Goal: Task Accomplishment & Management: Use online tool/utility

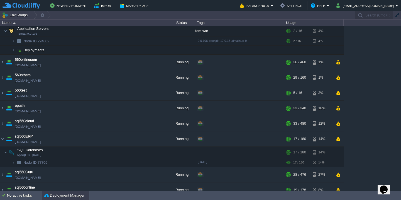
click at [65, 193] on button "Deployment Manager" at bounding box center [64, 195] width 40 height 6
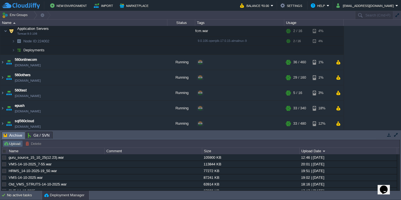
click at [16, 146] on button "Upload" at bounding box center [13, 143] width 18 height 5
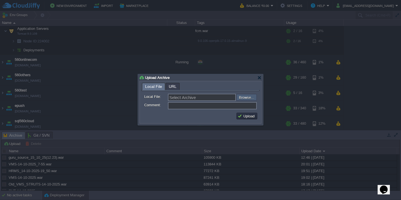
click at [241, 98] on input "file" at bounding box center [221, 97] width 70 height 7
type input "C:\fakepath\accounts_spring-103_15-10_2025_04-15-web.war"
type input "accounts_spring-103_15-10_2025_04-15-web.war"
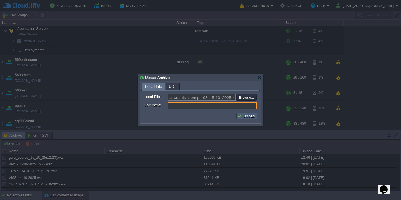
click at [246, 116] on button "Upload" at bounding box center [246, 115] width 19 height 5
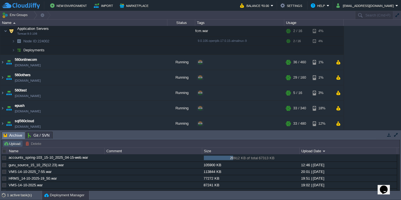
click at [19, 143] on button "Upload" at bounding box center [13, 143] width 18 height 5
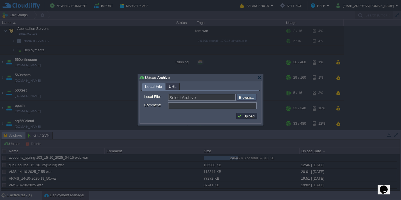
click at [243, 99] on input "file" at bounding box center [221, 97] width 70 height 7
type input "C:\fakepath\HRMSAPI_15-10-2025-15_30.war"
type input "HRMSAPI_15-10-2025-15_30.war"
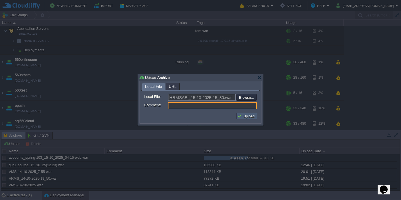
click at [247, 116] on button "Upload" at bounding box center [246, 115] width 19 height 5
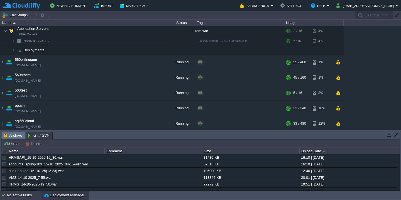
click at [22, 196] on div "No active tasks" at bounding box center [24, 194] width 35 height 9
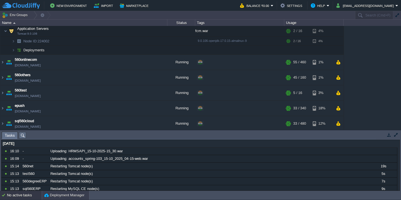
click at [63, 197] on button "Deployment Manager" at bounding box center [64, 195] width 40 height 6
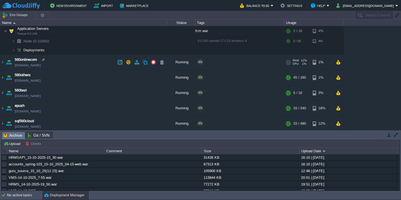
click at [67, 60] on td "560onlinecom [DOMAIN_NAME]" at bounding box center [83, 62] width 167 height 15
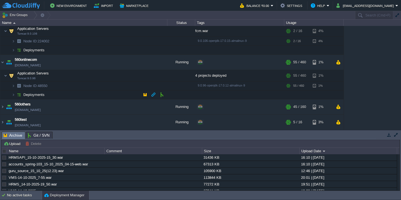
click at [68, 95] on td "Deployments" at bounding box center [83, 94] width 167 height 9
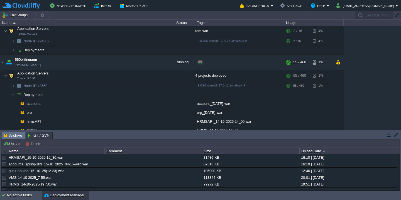
scroll to position [177, 0]
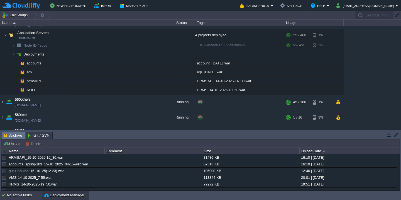
click at [13, 196] on div "No active tasks" at bounding box center [24, 194] width 35 height 9
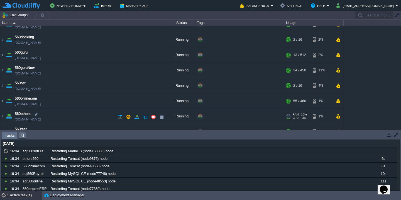
scroll to position [50, 0]
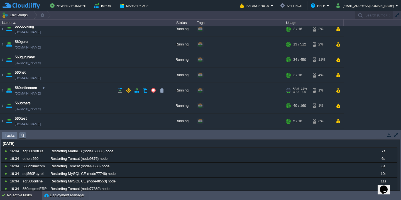
click at [78, 89] on td "560onlinecom [DOMAIN_NAME]" at bounding box center [83, 90] width 167 height 15
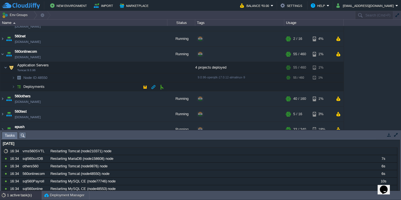
scroll to position [88, 0]
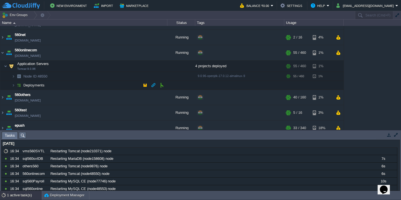
click at [79, 86] on td "Deployments" at bounding box center [83, 85] width 167 height 9
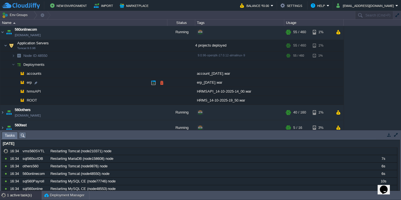
scroll to position [109, 0]
click at [163, 91] on button "button" at bounding box center [161, 91] width 5 height 5
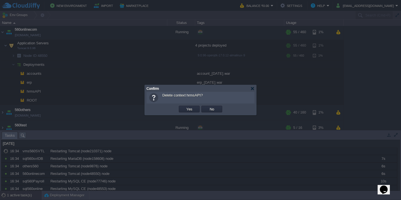
click at [185, 106] on button "Yes" at bounding box center [189, 108] width 9 height 5
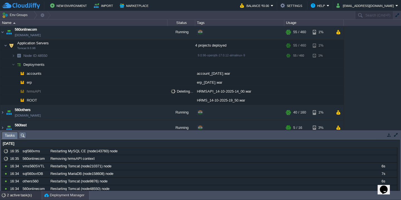
click at [65, 195] on button "Deployment Manager" at bounding box center [64, 195] width 40 height 6
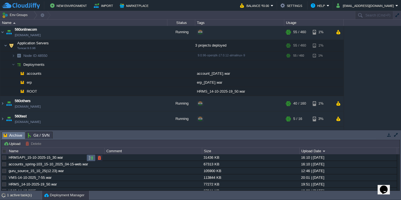
click at [94, 159] on td at bounding box center [91, 157] width 9 height 7
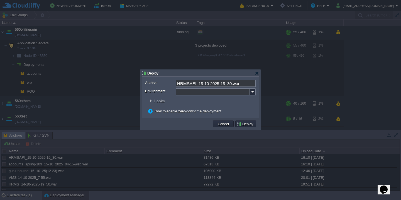
click at [196, 91] on input "Environment:" at bounding box center [213, 91] width 74 height 7
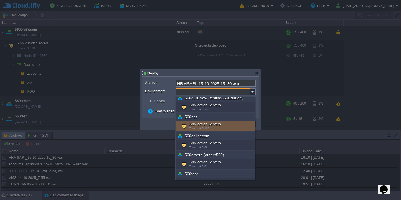
scroll to position [78, 0]
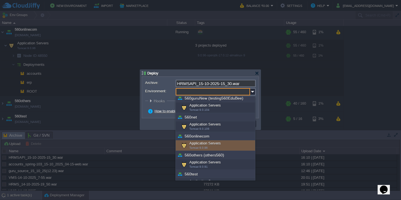
click at [205, 147] on span "Tomcat 9.0.96" at bounding box center [198, 147] width 18 height 3
type input "Application Servers (560onlinecom)"
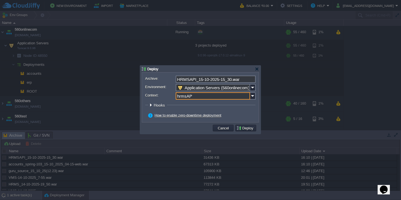
type input "hrmsAPI"
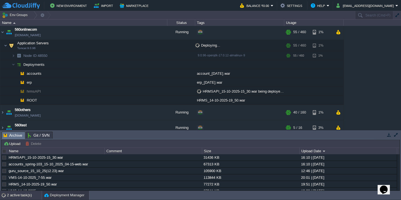
click at [26, 196] on div "2 active task(s)" at bounding box center [24, 194] width 35 height 9
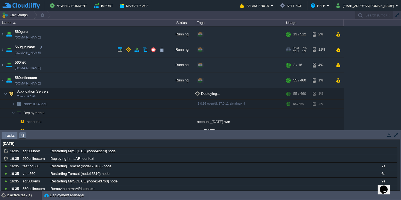
scroll to position [0, 0]
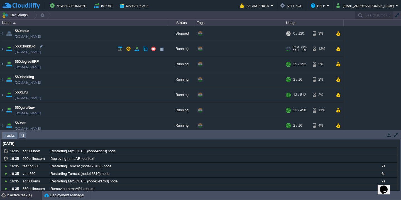
click at [68, 52] on td "560CloudOld [DOMAIN_NAME]" at bounding box center [83, 48] width 167 height 15
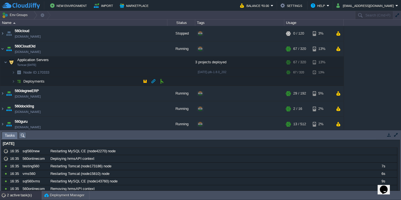
click at [72, 83] on td "Deployments" at bounding box center [83, 81] width 167 height 9
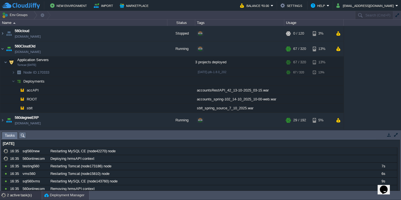
click at [58, 193] on button "Deployment Manager" at bounding box center [64, 195] width 40 height 6
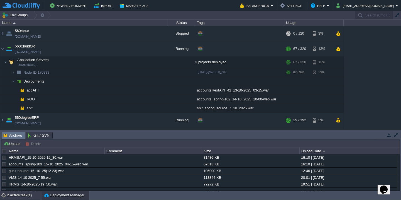
click at [14, 198] on div "2 active task(s)" at bounding box center [24, 194] width 35 height 9
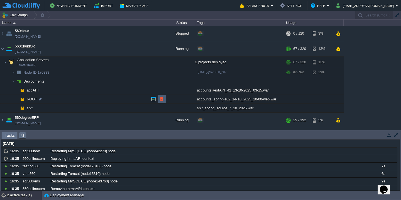
click at [161, 97] on button "button" at bounding box center [161, 98] width 5 height 5
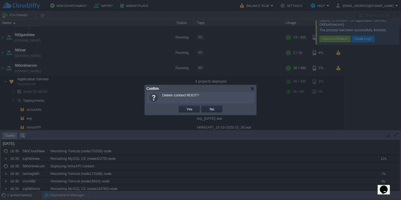
click at [185, 106] on button "Yes" at bounding box center [189, 108] width 9 height 5
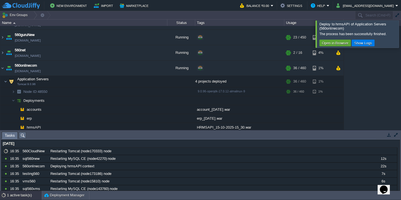
scroll to position [53, 0]
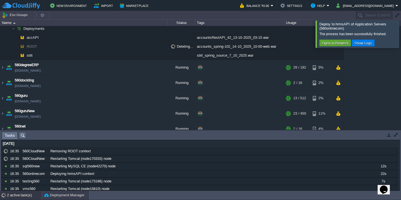
click at [64, 196] on button "Deployment Manager" at bounding box center [64, 195] width 40 height 6
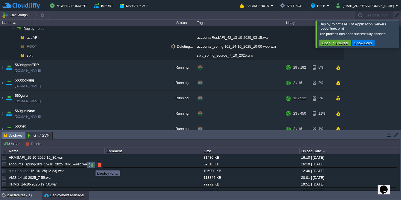
click at [91, 165] on button "button" at bounding box center [91, 164] width 5 height 5
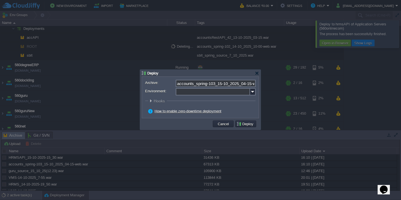
click at [199, 90] on input "Environment:" at bounding box center [213, 91] width 74 height 7
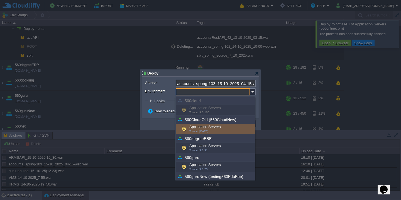
click at [205, 126] on div "Application Servers Tomcat [DATE]" at bounding box center [215, 129] width 79 height 11
type input "Application Servers (560CloudOld (560CloudNew))"
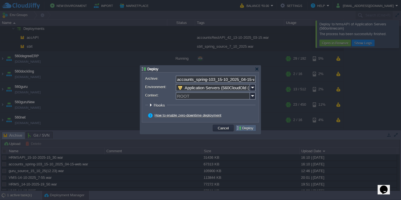
scroll to position [32, 0]
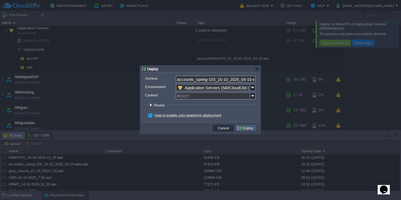
click at [250, 127] on button "Deploy" at bounding box center [245, 127] width 19 height 5
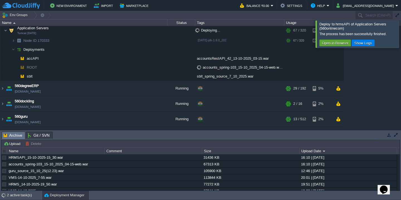
click at [401, 38] on div at bounding box center [408, 33] width 0 height 27
click at [401, 44] on div at bounding box center [408, 33] width 0 height 27
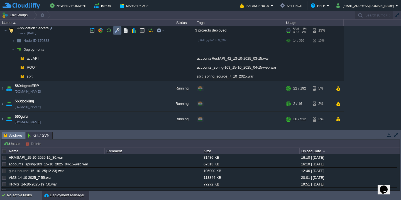
scroll to position [24, 0]
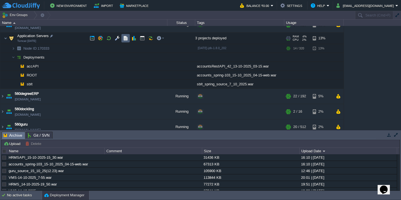
click at [126, 39] on button "button" at bounding box center [125, 38] width 5 height 5
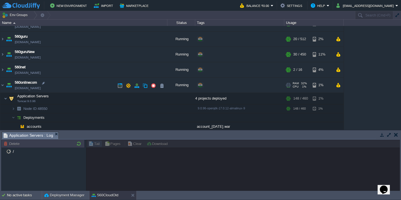
scroll to position [126, 0]
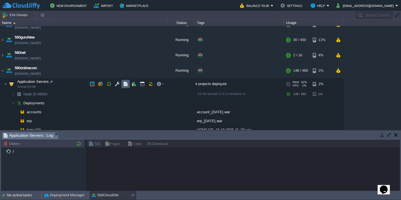
click at [124, 83] on button "button" at bounding box center [125, 83] width 5 height 5
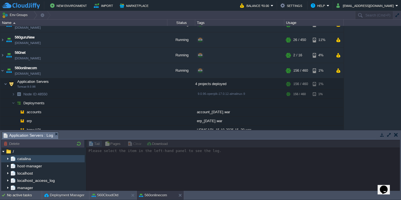
click at [7, 158] on img at bounding box center [8, 158] width 4 height 7
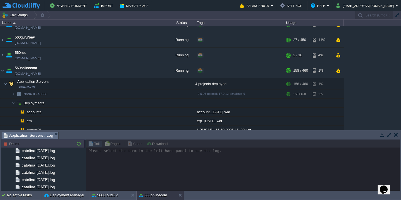
scroll to position [667, 0]
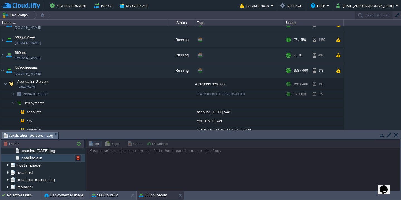
click at [64, 158] on div "catalina.out" at bounding box center [43, 157] width 84 height 7
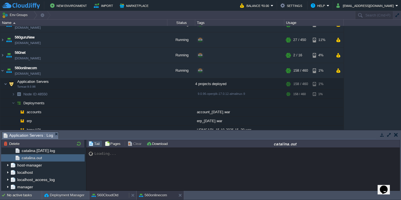
click at [105, 193] on button "560CloudOld" at bounding box center [105, 195] width 27 height 6
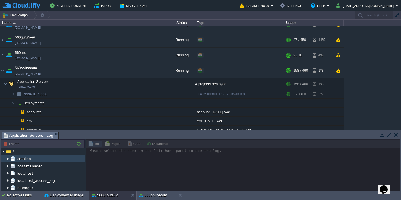
click at [8, 158] on img at bounding box center [8, 158] width 4 height 7
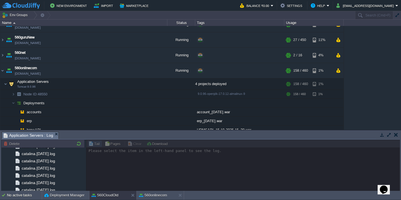
scroll to position [1173, 0]
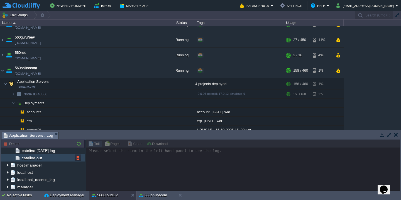
click at [51, 160] on div "catalina.out" at bounding box center [43, 157] width 84 height 7
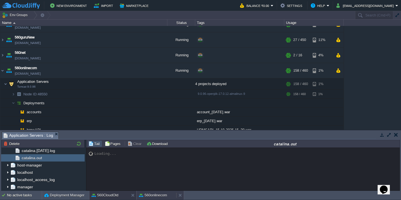
click at [152, 195] on button "560onlinecom" at bounding box center [153, 195] width 28 height 6
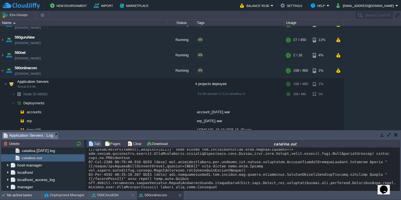
scroll to position [8231, 0]
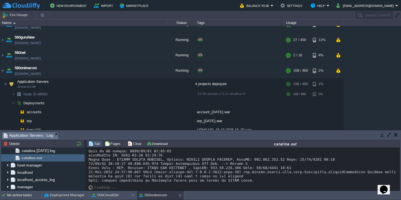
drag, startPoint x: 398, startPoint y: 151, endPoint x: 8, endPoint y: 11, distance: 414.3
click at [135, 146] on button "Clear" at bounding box center [136, 143] width 16 height 5
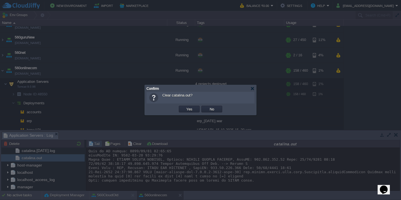
click at [185, 106] on button "Yes" at bounding box center [189, 108] width 9 height 5
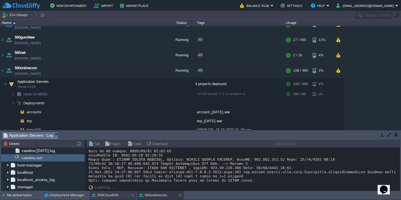
click at [103, 194] on button "560CloudOld" at bounding box center [105, 195] width 27 height 6
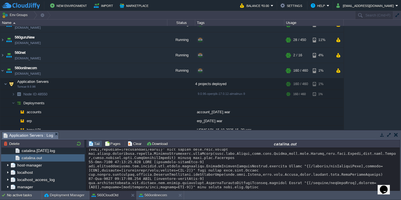
scroll to position [16724, 0]
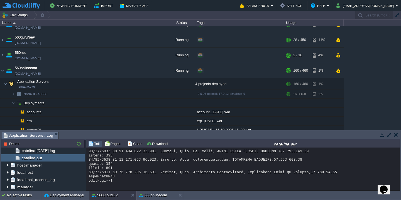
drag, startPoint x: 398, startPoint y: 151, endPoint x: 2, endPoint y: 7, distance: 421.4
click at [136, 143] on button "Clear" at bounding box center [136, 143] width 16 height 5
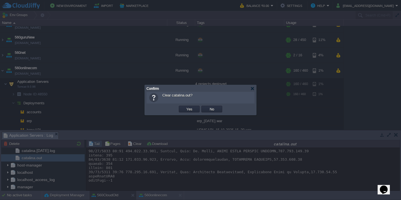
click at [185, 106] on button "Yes" at bounding box center [189, 108] width 9 height 5
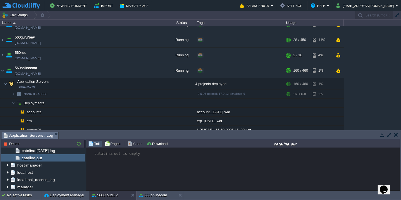
scroll to position [0, 0]
click at [153, 194] on button "560onlinecom" at bounding box center [153, 195] width 28 height 6
click at [104, 194] on button "560CloudOld" at bounding box center [105, 195] width 27 height 6
click at [76, 86] on td "Application Servers Tomcat 9.0.96" at bounding box center [83, 83] width 167 height 11
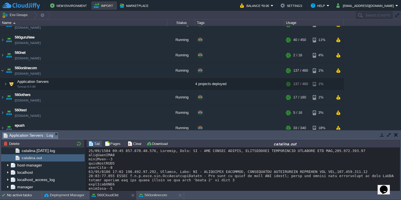
scroll to position [125, 0]
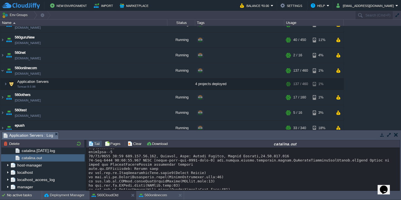
scroll to position [0, 0]
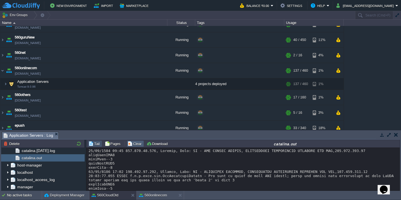
click at [135, 143] on button "Clear" at bounding box center [136, 143] width 16 height 5
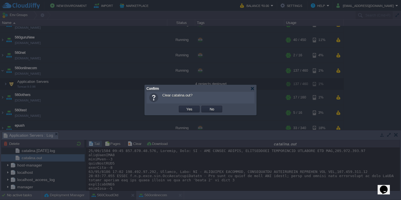
click at [185, 106] on button "Yes" at bounding box center [189, 108] width 9 height 5
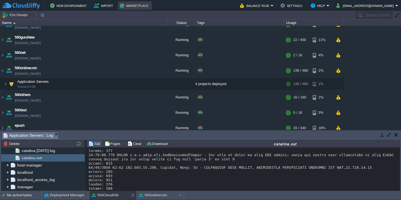
scroll to position [167, 0]
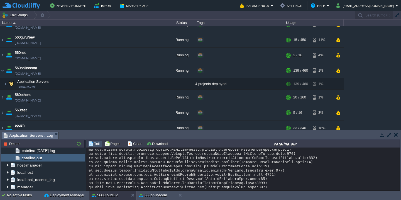
scroll to position [0, 0]
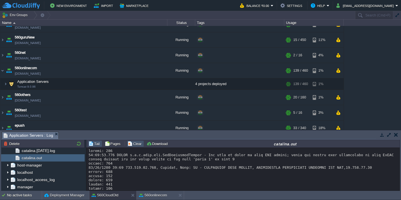
click at [129, 144] on button "Clear" at bounding box center [136, 143] width 16 height 5
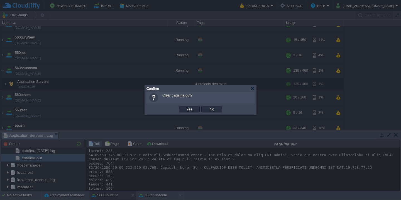
click at [185, 106] on button "Yes" at bounding box center [189, 108] width 9 height 5
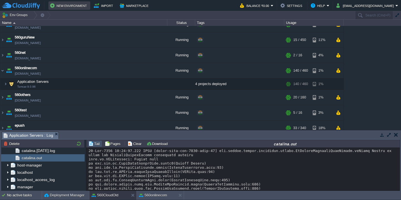
scroll to position [242, 0]
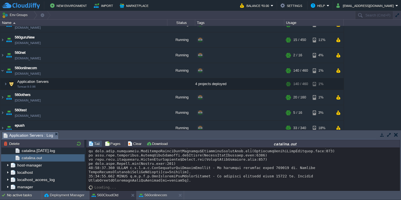
click at [204, 175] on div at bounding box center [243, 46] width 309 height 271
click at [135, 145] on button "Clear" at bounding box center [136, 143] width 16 height 5
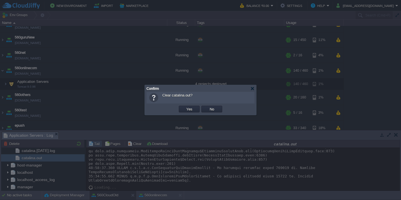
click at [185, 106] on button "Yes" at bounding box center [189, 108] width 9 height 5
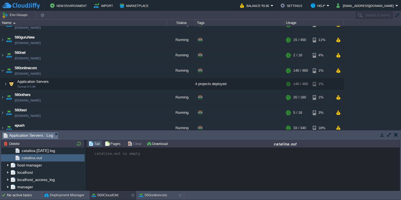
scroll to position [0, 0]
click at [21, 197] on div "No active tasks" at bounding box center [24, 194] width 35 height 9
